Goal: Transaction & Acquisition: Purchase product/service

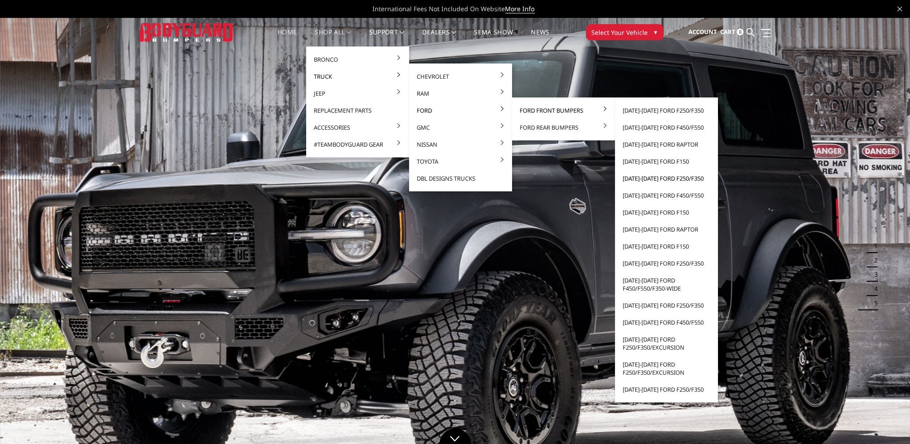
click at [678, 177] on link "[DATE]-[DATE] Ford F250/F350" at bounding box center [667, 178] width 96 height 17
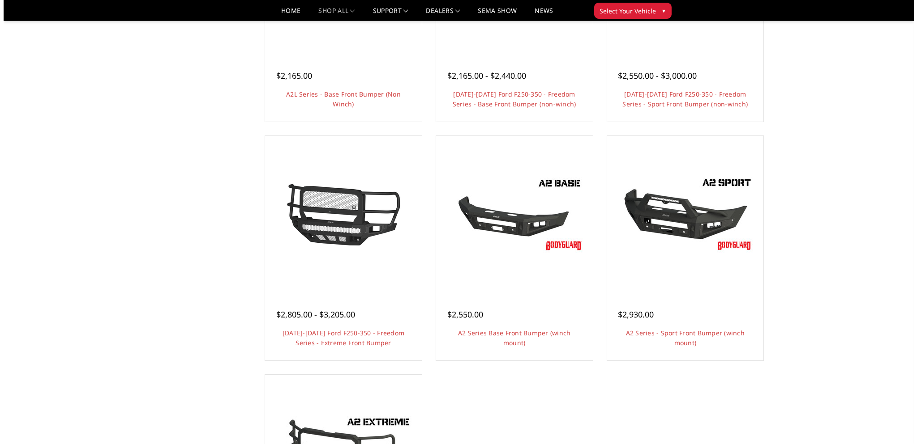
scroll to position [445, 0]
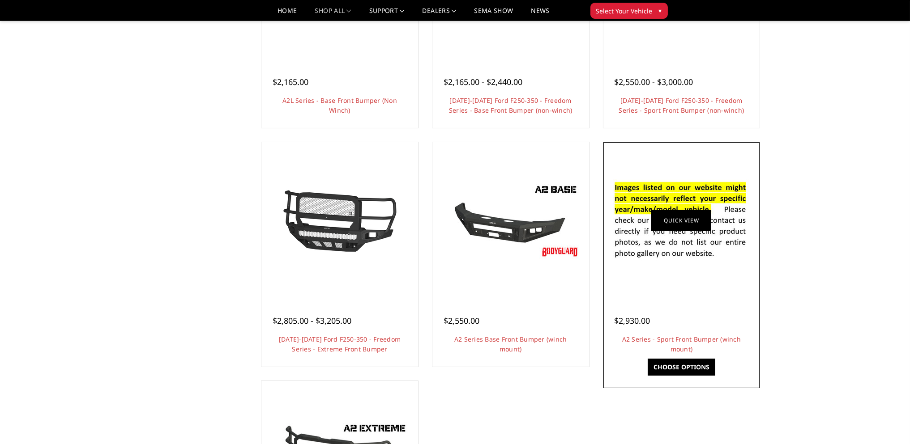
click at [669, 226] on link "Quick view" at bounding box center [681, 220] width 60 height 21
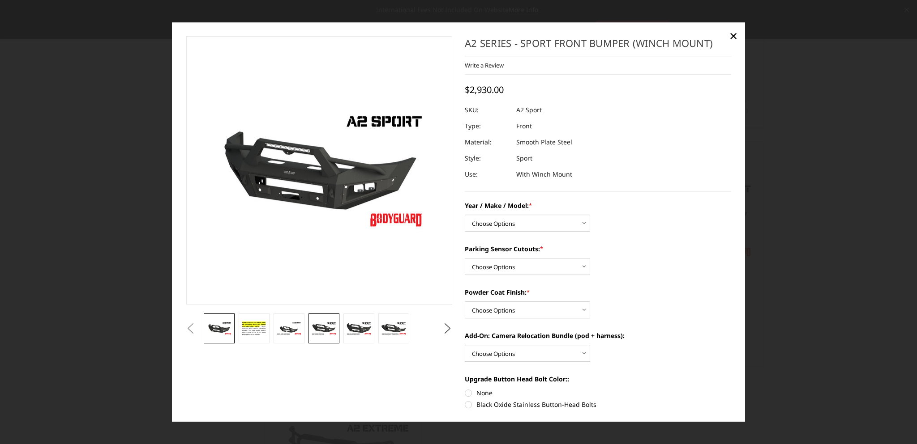
click at [326, 323] on img at bounding box center [323, 329] width 25 height 14
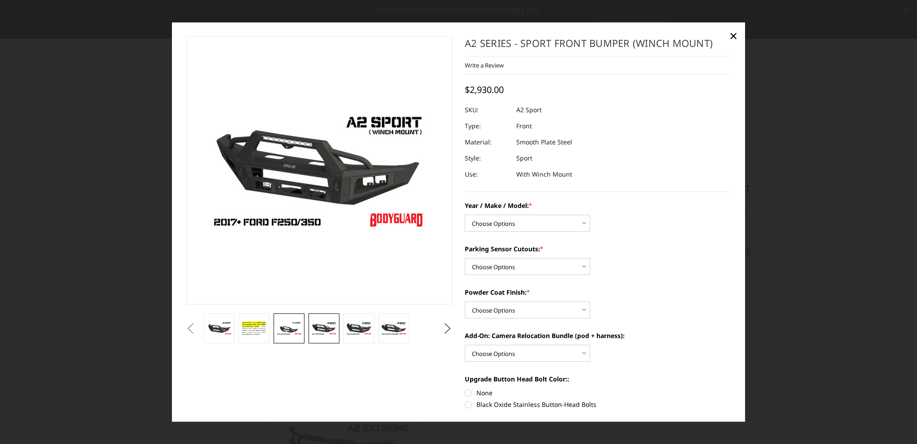
click at [288, 330] on img at bounding box center [288, 329] width 25 height 14
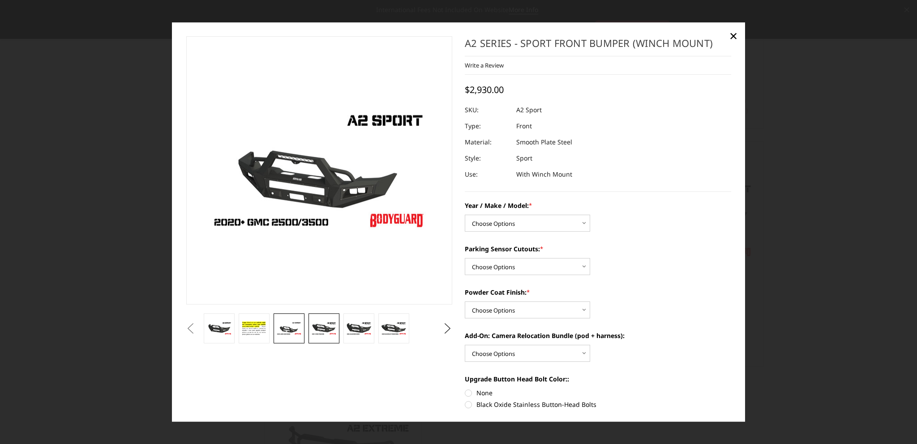
click at [326, 326] on img at bounding box center [323, 329] width 25 height 14
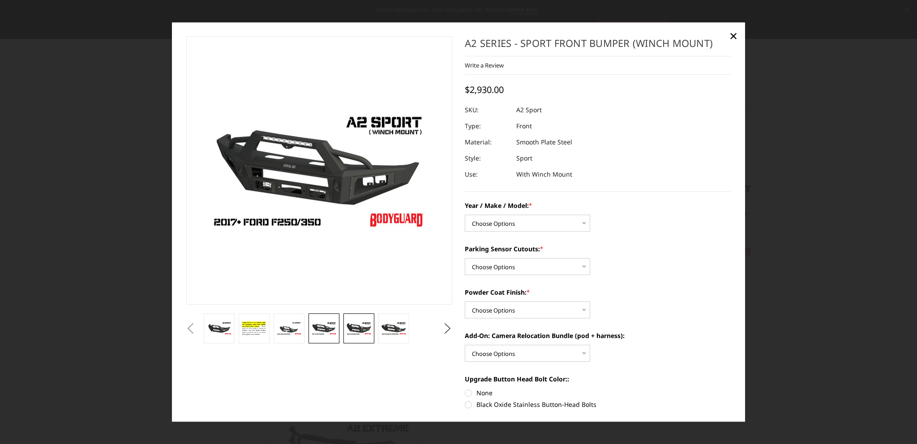
click at [347, 325] on img at bounding box center [358, 329] width 25 height 14
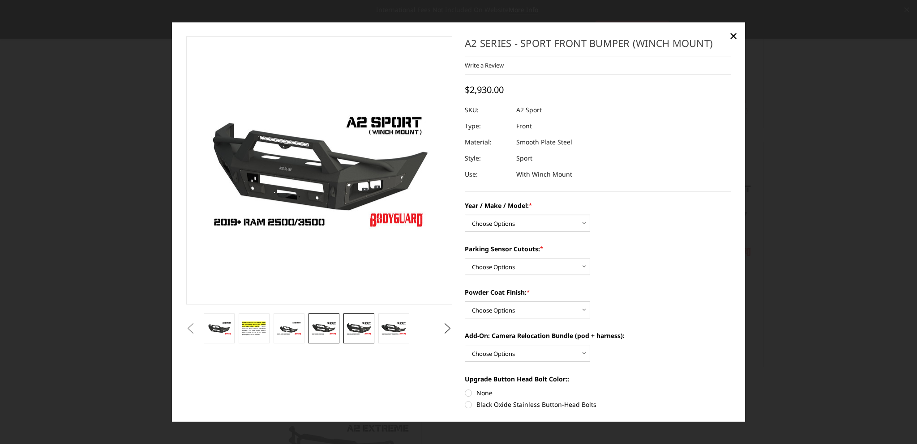
click at [311, 328] on img at bounding box center [323, 329] width 25 height 14
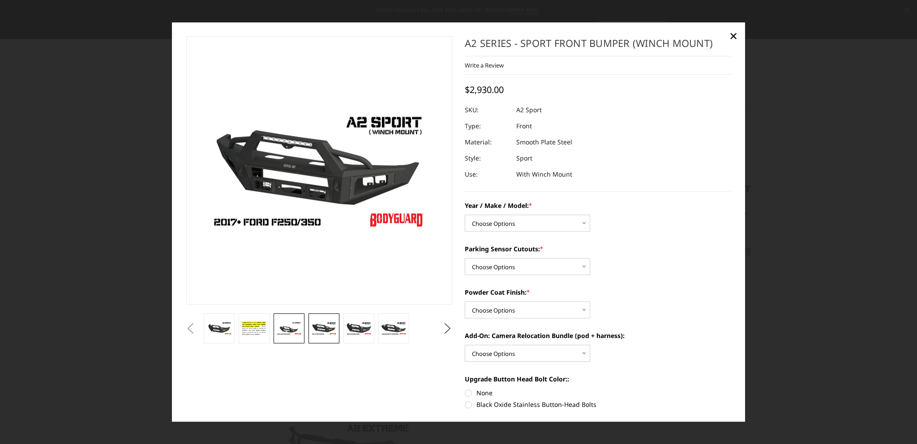
click at [295, 333] on img at bounding box center [288, 329] width 25 height 14
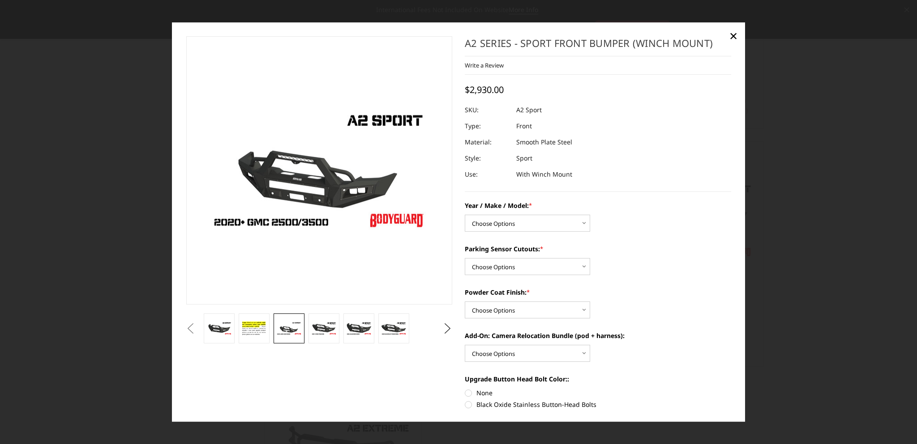
click at [197, 331] on button "Previous" at bounding box center [190, 328] width 13 height 13
click at [326, 327] on img at bounding box center [313, 329] width 28 height 16
click at [360, 326] on img at bounding box center [360, 329] width 28 height 16
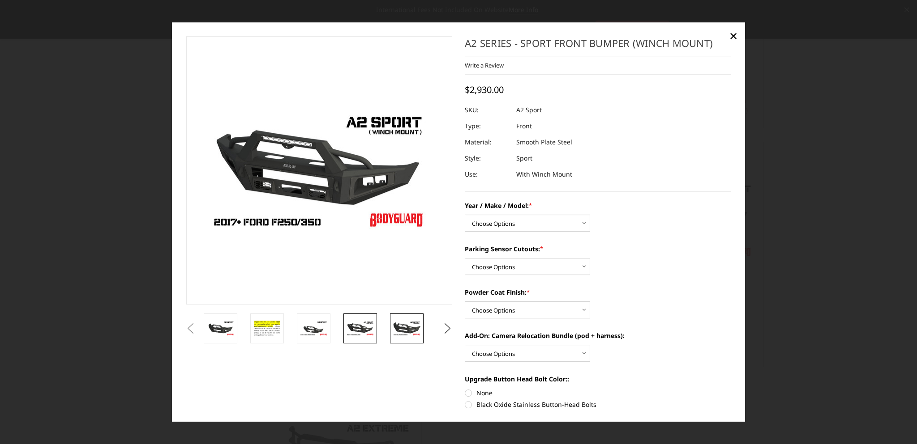
click at [401, 326] on img at bounding box center [407, 329] width 28 height 16
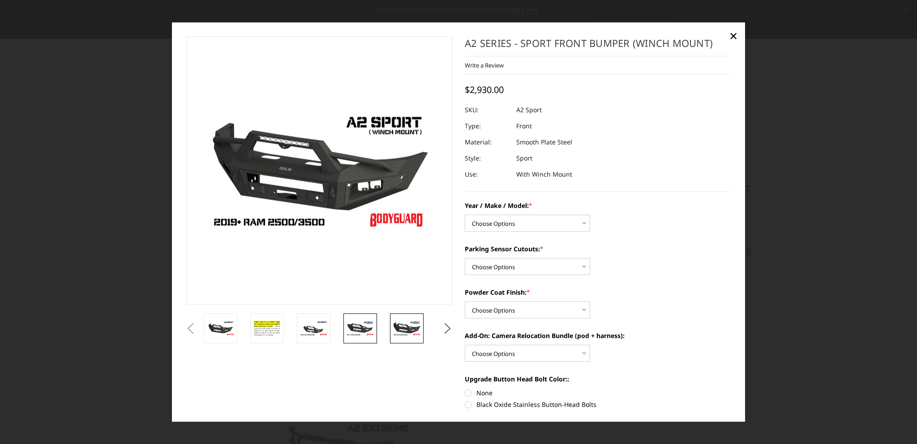
click at [353, 328] on img at bounding box center [360, 329] width 28 height 16
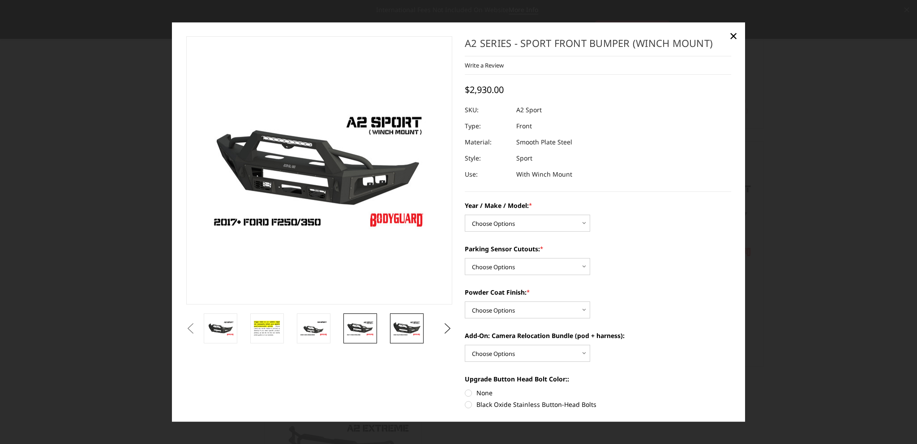
click at [400, 331] on img at bounding box center [407, 329] width 28 height 16
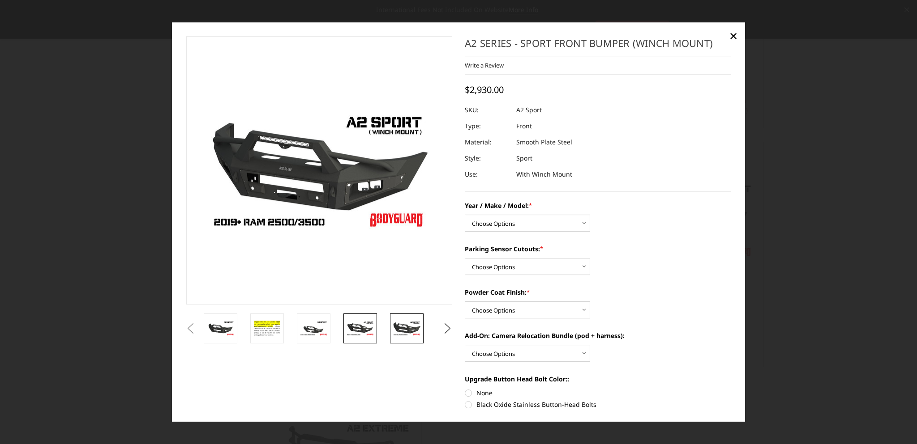
click at [358, 333] on img at bounding box center [360, 329] width 28 height 16
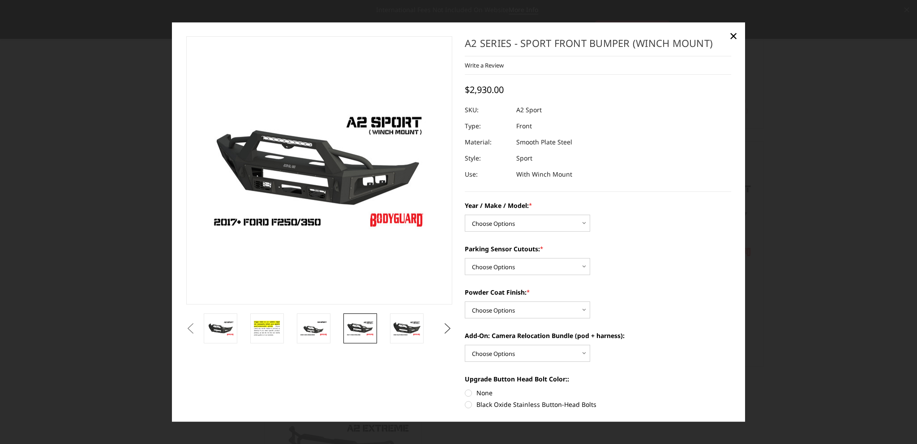
click at [441, 328] on button "Next" at bounding box center [447, 328] width 13 height 13
click at [405, 327] on img at bounding box center [407, 329] width 28 height 16
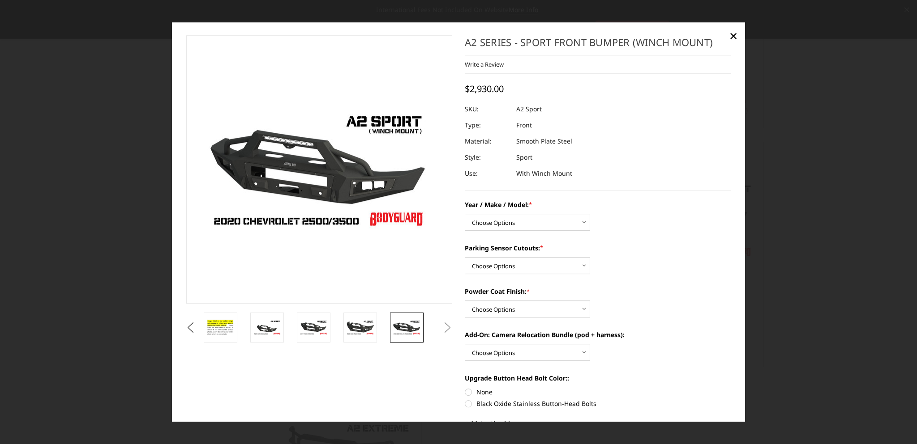
scroll to position [0, 0]
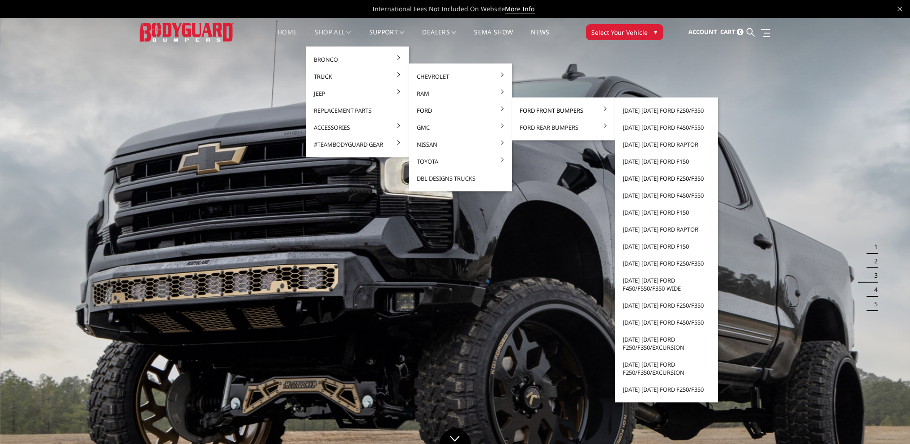
click at [666, 178] on link "[DATE]-[DATE] Ford F250/F350" at bounding box center [667, 178] width 96 height 17
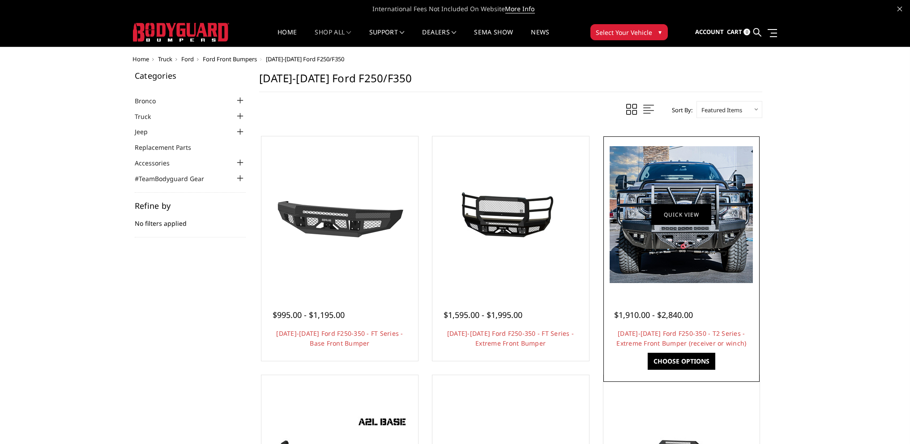
click at [681, 221] on link "Quick view" at bounding box center [681, 214] width 60 height 21
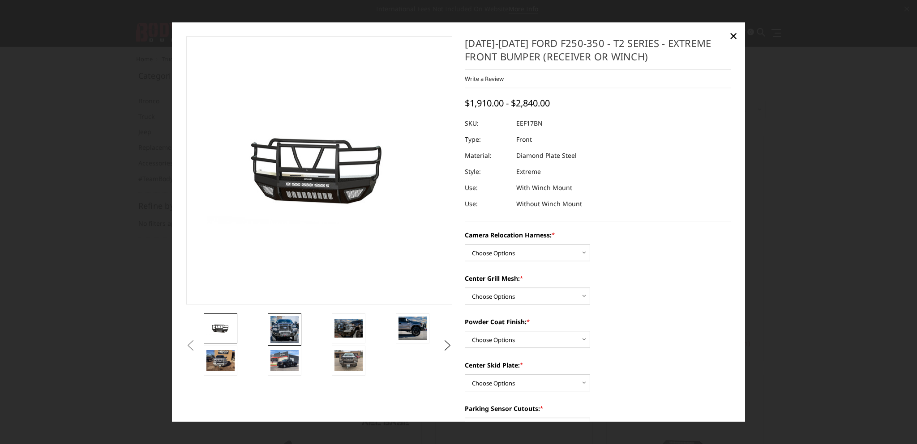
click at [284, 329] on img at bounding box center [284, 329] width 28 height 27
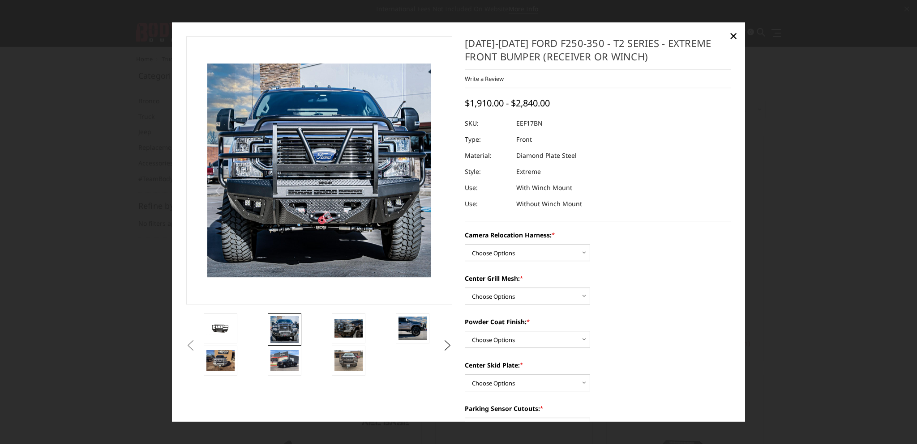
click at [291, 328] on img at bounding box center [284, 329] width 28 height 27
click at [353, 329] on img at bounding box center [348, 329] width 28 height 18
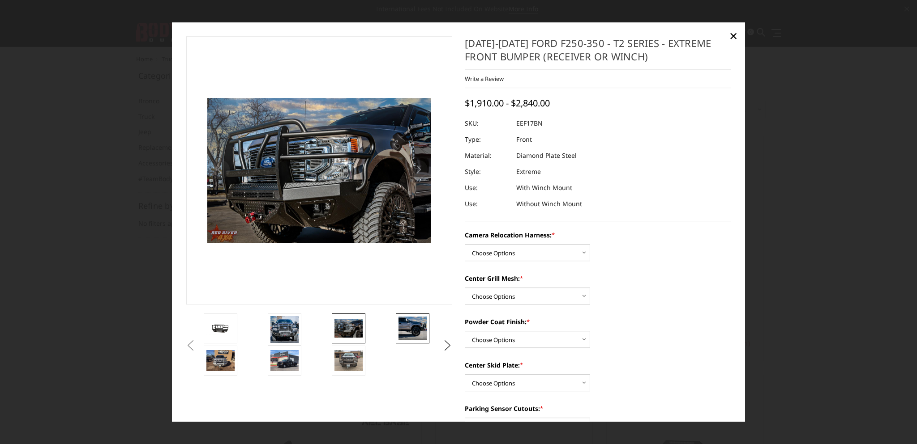
click at [414, 332] on img at bounding box center [412, 329] width 28 height 24
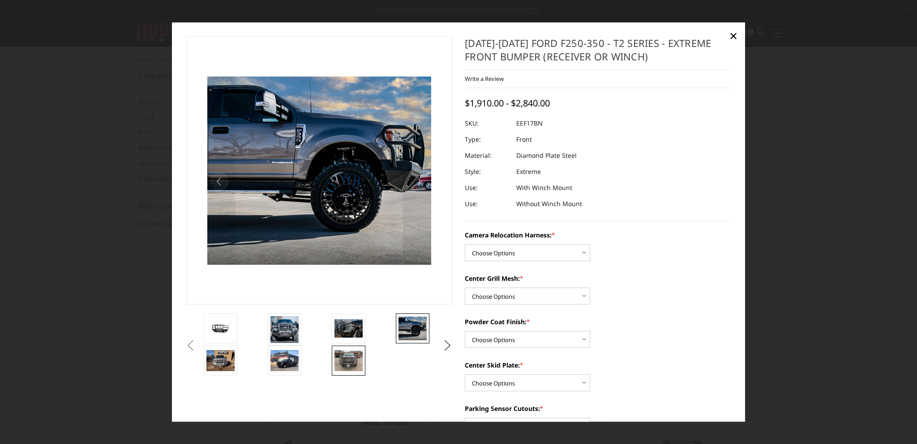
click at [346, 361] on img at bounding box center [348, 360] width 28 height 21
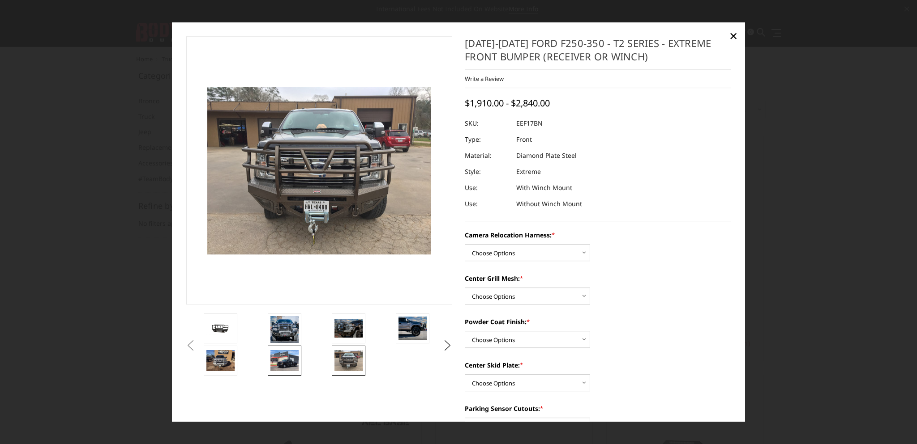
click at [285, 362] on img at bounding box center [284, 360] width 28 height 21
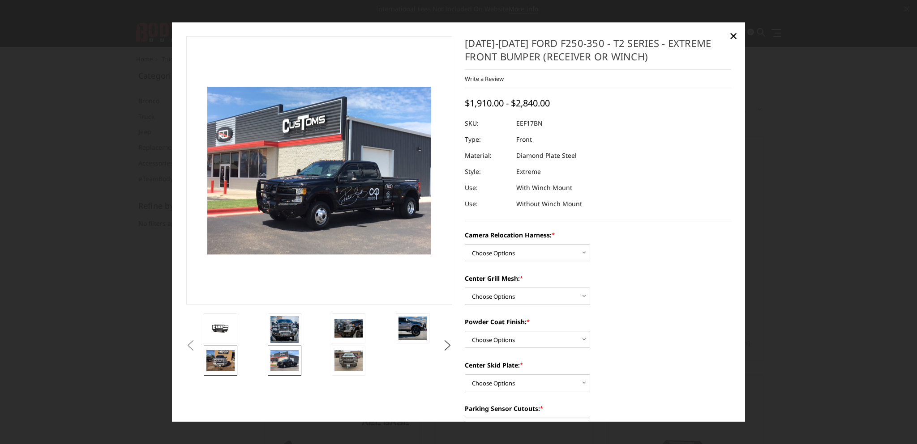
click at [223, 360] on img at bounding box center [220, 360] width 28 height 21
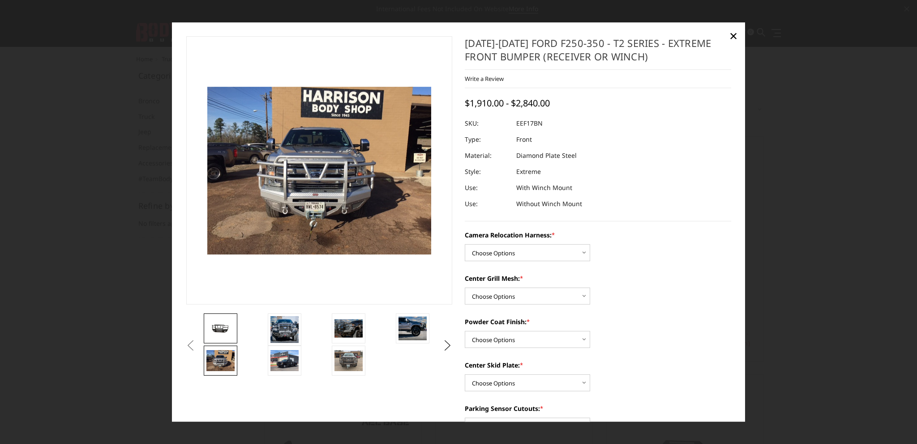
click at [222, 334] on img at bounding box center [220, 328] width 28 height 13
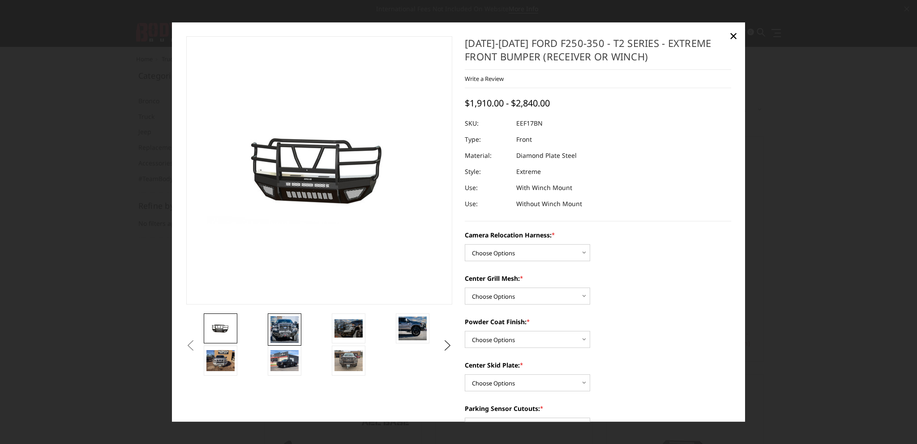
click at [286, 328] on img at bounding box center [284, 329] width 28 height 27
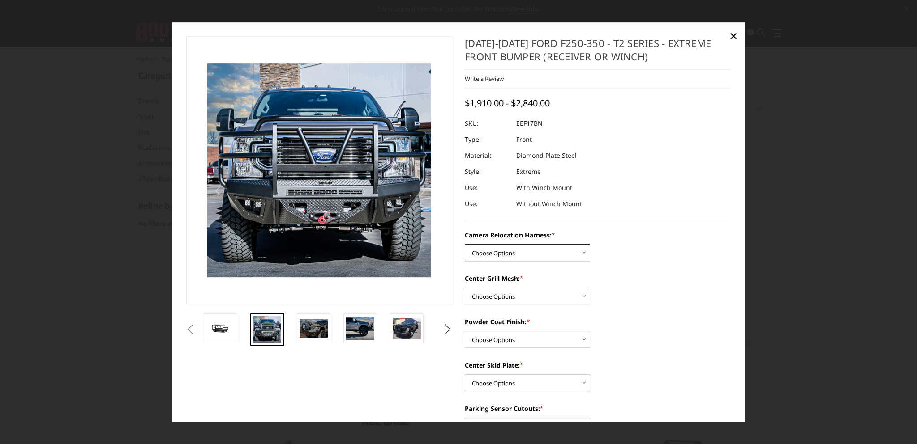
click at [581, 252] on select "Choose Options Without camera harness With camera harness" at bounding box center [527, 252] width 125 height 17
click at [583, 251] on select "Choose Options Without camera harness With camera harness" at bounding box center [527, 252] width 125 height 17
select select "3786"
click at [465, 244] on select "Choose Options Without camera harness With camera harness" at bounding box center [527, 252] width 125 height 17
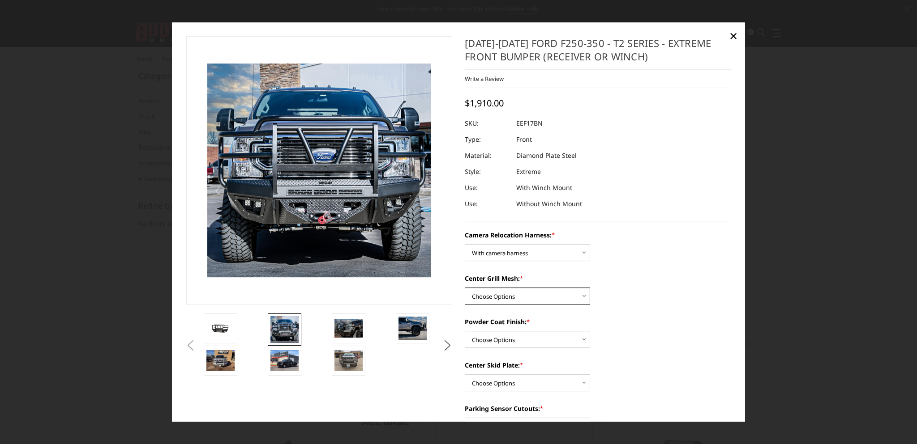
click at [579, 294] on select "Choose Options Without expanded metal With expanded metal" at bounding box center [527, 296] width 125 height 17
click at [465, 288] on select "Choose Options Without expanded metal With expanded metal" at bounding box center [527, 296] width 125 height 17
click at [581, 298] on select "Choose Options Without expanded metal With expanded metal" at bounding box center [527, 296] width 125 height 17
select select "3784"
click at [465, 288] on select "Choose Options Without expanded metal With expanded metal" at bounding box center [527, 296] width 125 height 17
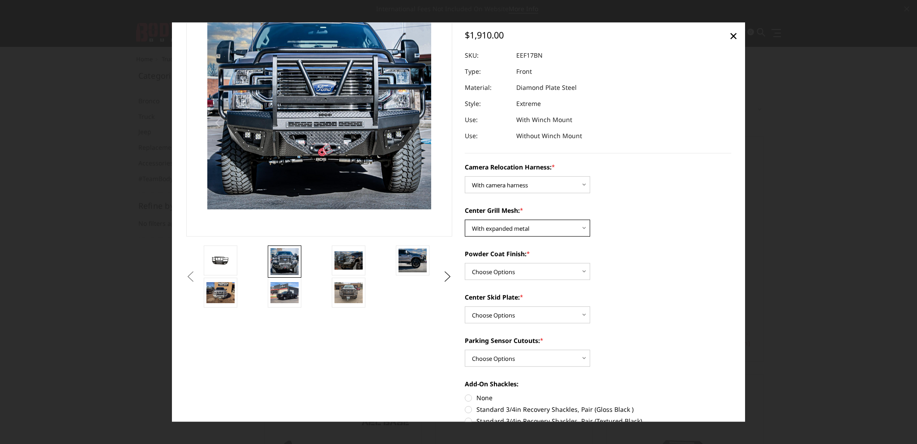
scroll to position [74, 0]
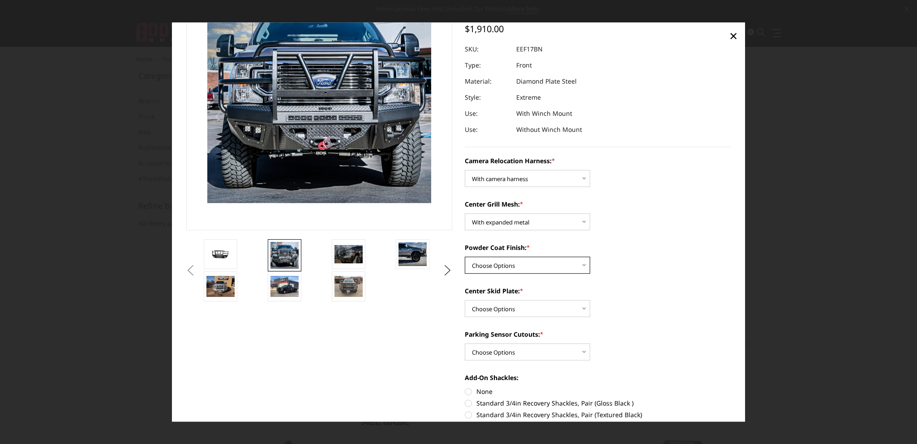
click at [582, 264] on select "Choose Options Textured Black Powder Coat Gloss Black Powder Coat Bare Metal" at bounding box center [527, 265] width 125 height 17
select select "3783"
click at [465, 257] on select "Choose Options Textured Black Powder Coat Gloss Black Powder Coat Bare Metal" at bounding box center [527, 265] width 125 height 17
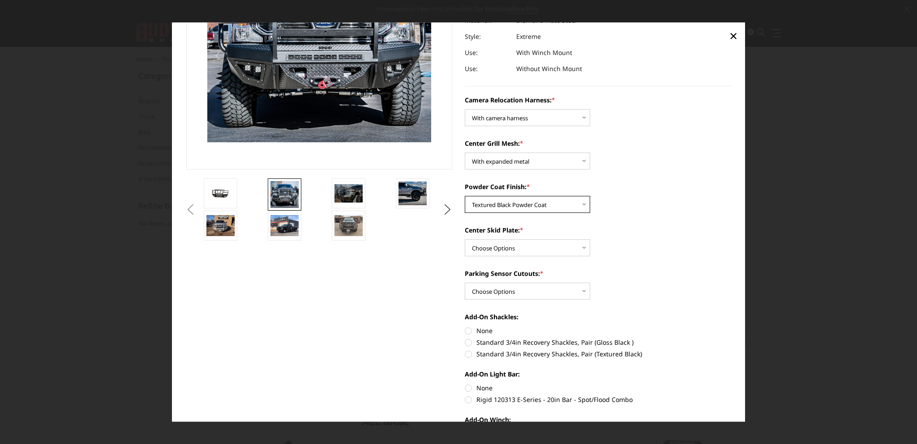
scroll to position [149, 0]
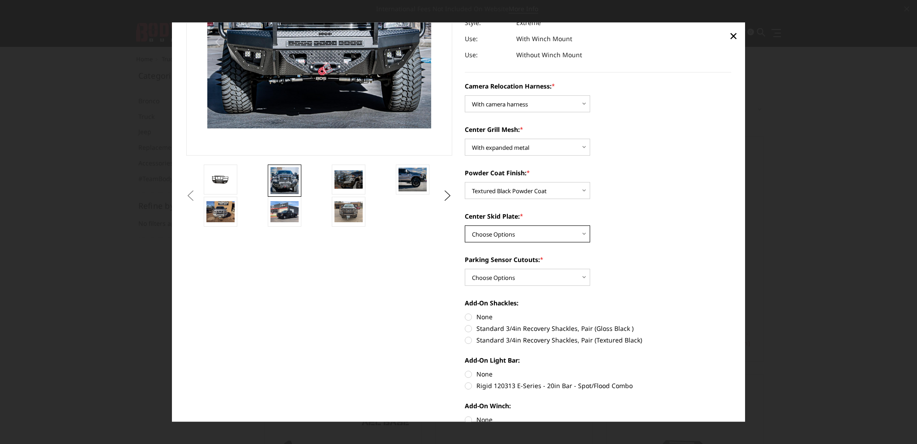
click at [581, 233] on select "Choose Options Winch Mount Skid Plate Standard Skid Plate (included) 2" Receive…" at bounding box center [527, 234] width 125 height 17
select select "3780"
click at [465, 226] on select "Choose Options Winch Mount Skid Plate Standard Skid Plate (included) 2" Receive…" at bounding box center [527, 234] width 125 height 17
click at [584, 277] on select "Choose Options No - Without Parking Sensor Cutouts" at bounding box center [527, 277] width 125 height 17
select select "3777"
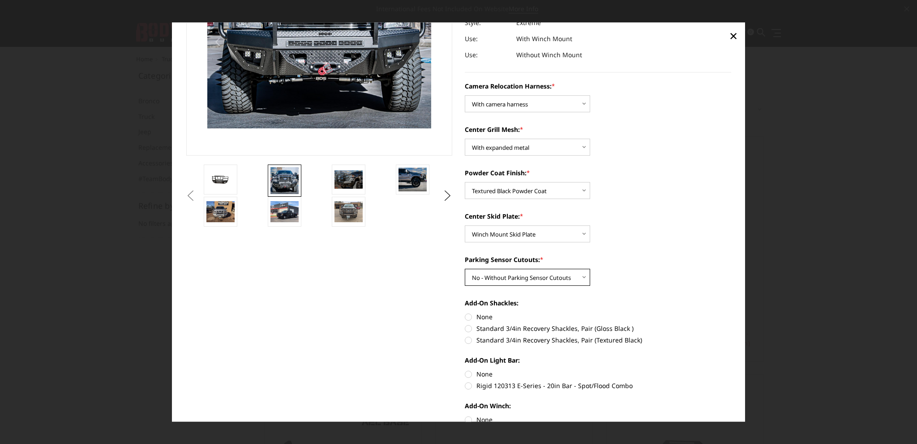
click at [465, 269] on select "Choose Options No - Without Parking Sensor Cutouts" at bounding box center [527, 277] width 125 height 17
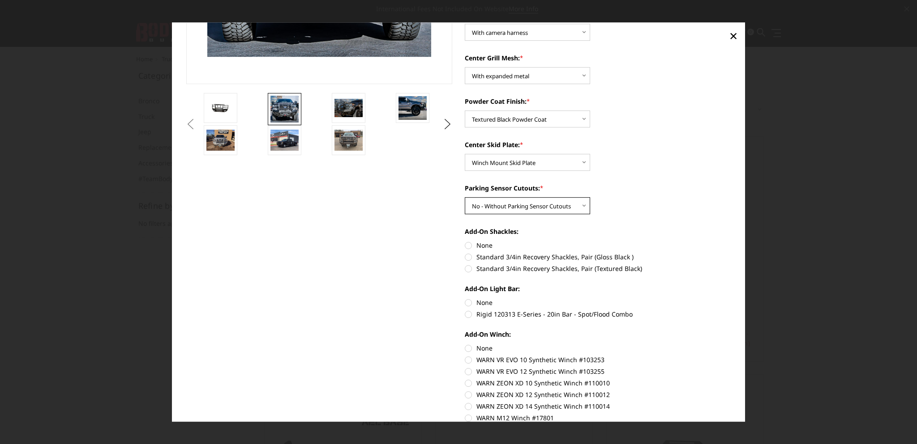
scroll to position [223, 0]
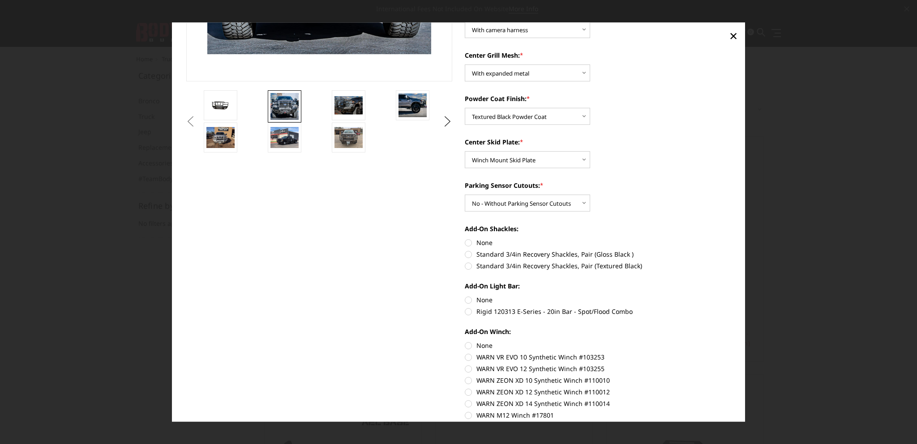
click at [465, 266] on label "Standard 3/4in Recovery Shackles, Pair (Textured Black)" at bounding box center [598, 265] width 266 height 9
click at [731, 250] on input "Standard 3/4in Recovery Shackles, Pair (Textured Black)" at bounding box center [731, 250] width 0 height 0
radio input "true"
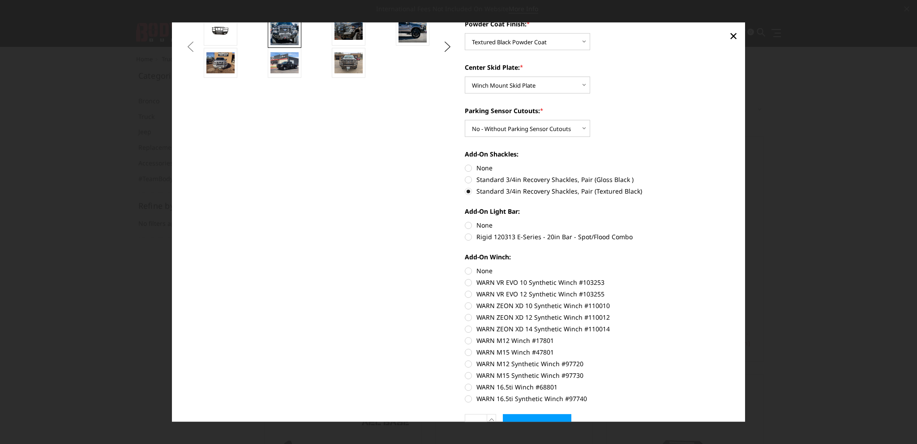
click at [465, 270] on label "None" at bounding box center [598, 270] width 266 height 9
click at [465, 267] on input "None" at bounding box center [465, 266] width 0 height 0
radio input "true"
click at [465, 225] on label "None" at bounding box center [598, 225] width 266 height 9
click at [465, 221] on input "None" at bounding box center [465, 221] width 0 height 0
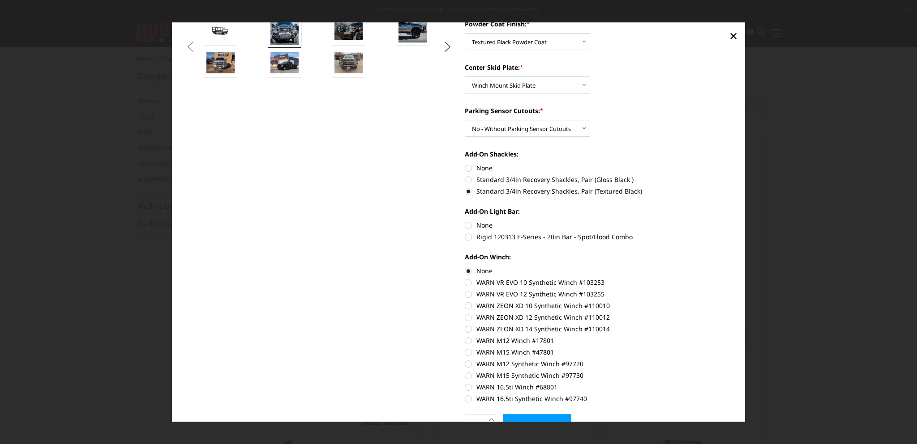
radio input "true"
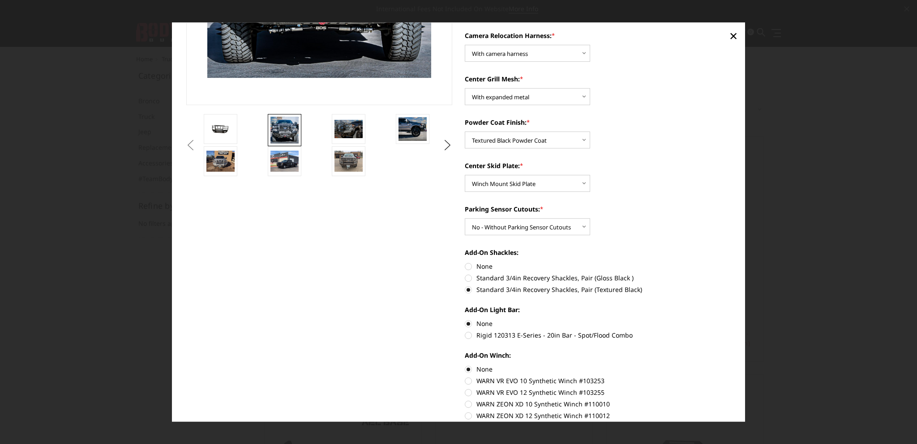
scroll to position [223, 0]
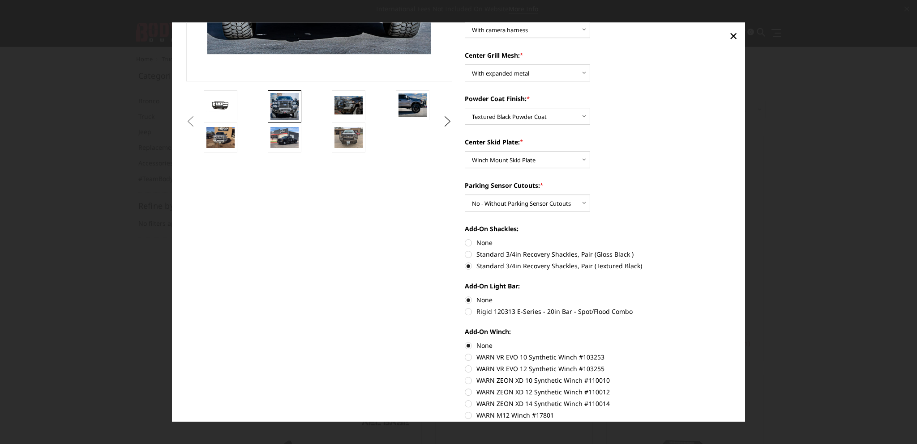
click at [465, 240] on label "None" at bounding box center [598, 242] width 266 height 9
click at [465, 239] on input "None" at bounding box center [465, 238] width 0 height 0
radio input "true"
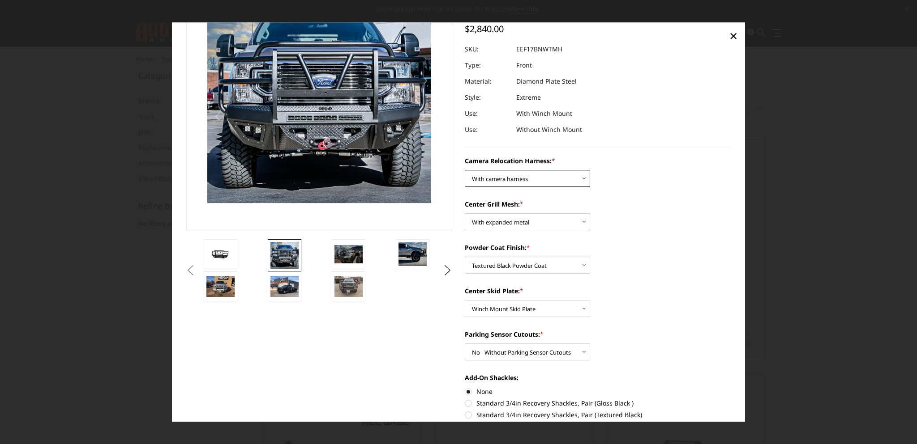
click at [584, 178] on select "Choose Options Without camera harness With camera harness" at bounding box center [527, 178] width 125 height 17
select select "3787"
click at [465, 170] on select "Choose Options Without camera harness With camera harness" at bounding box center [527, 178] width 125 height 17
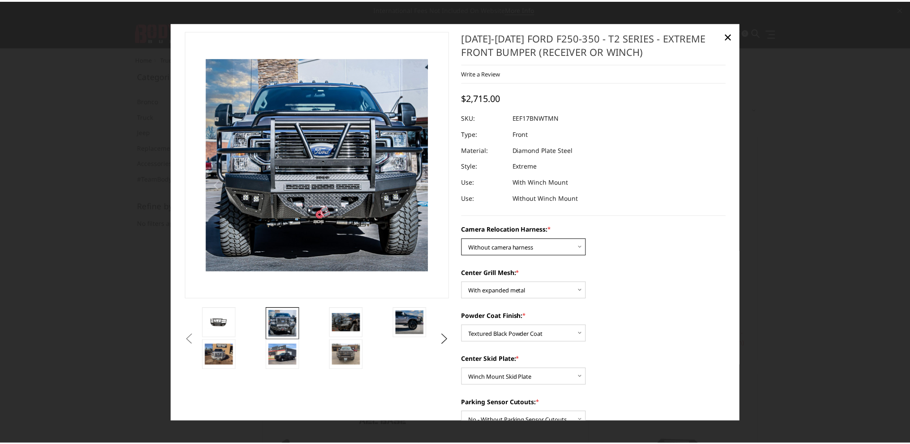
scroll to position [0, 0]
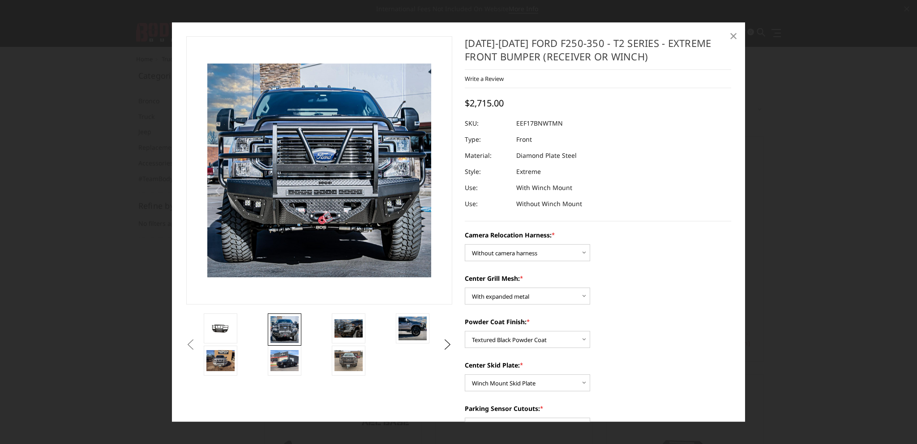
click at [732, 37] on span "×" at bounding box center [733, 35] width 8 height 19
